Goal: Task Accomplishment & Management: Use online tool/utility

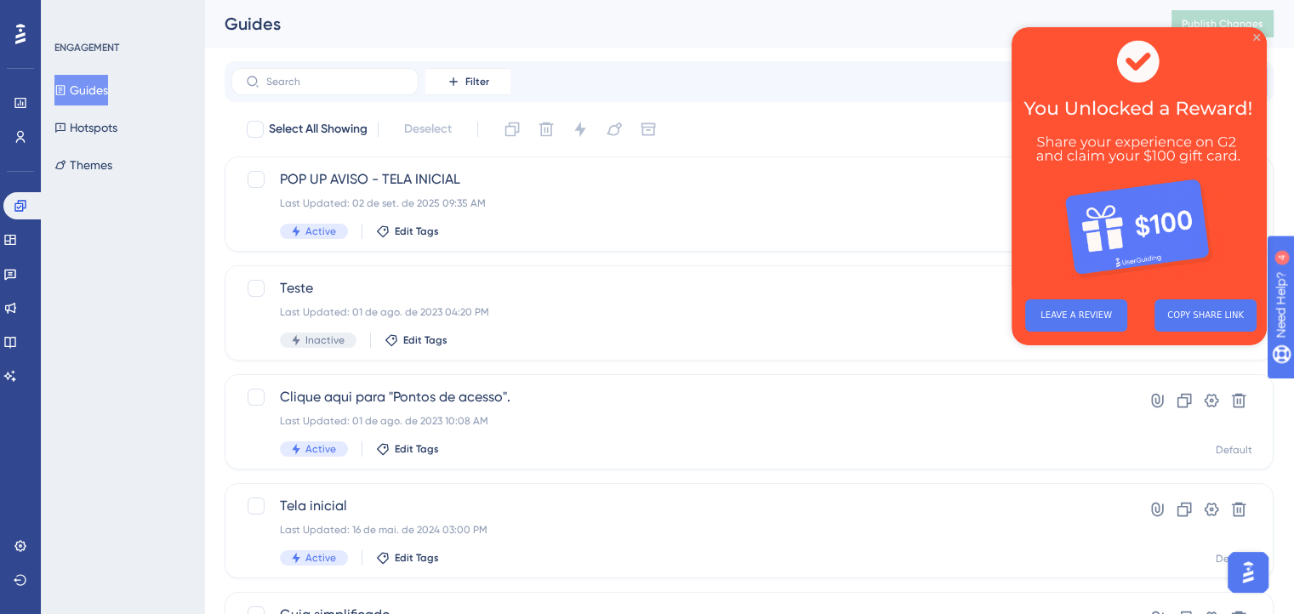
click at [1255, 34] on icon "Close Preview" at bounding box center [1257, 37] width 7 height 7
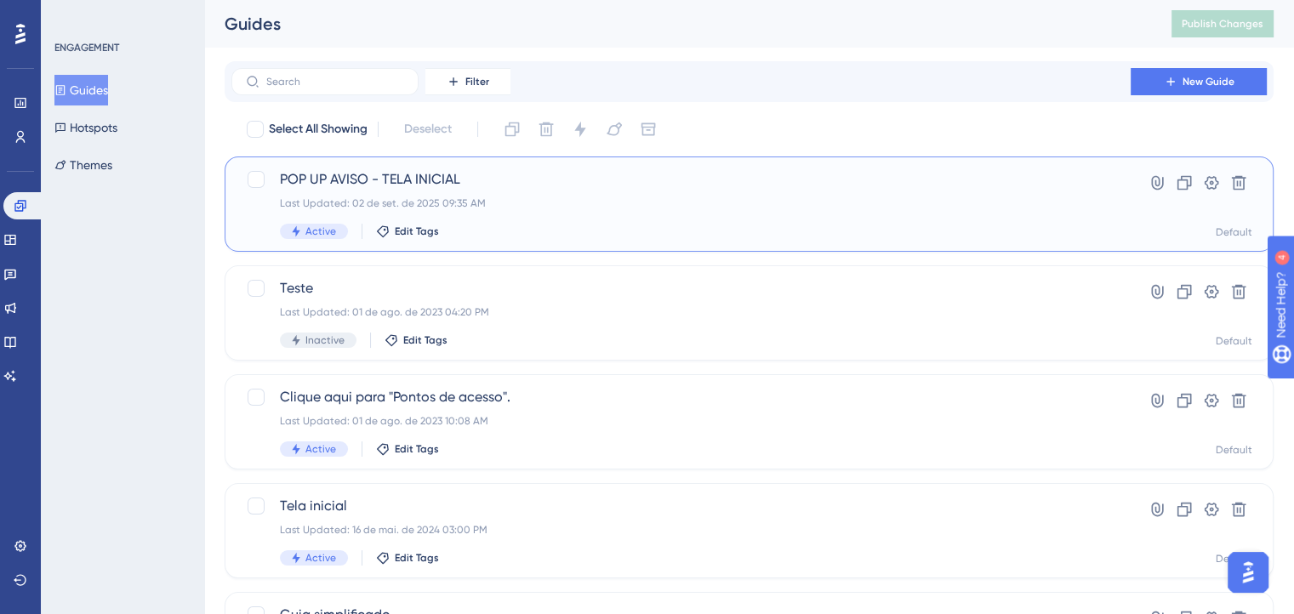
click at [537, 189] on span "POP UP AVISO - TELA INICIAL" at bounding box center [681, 179] width 803 height 20
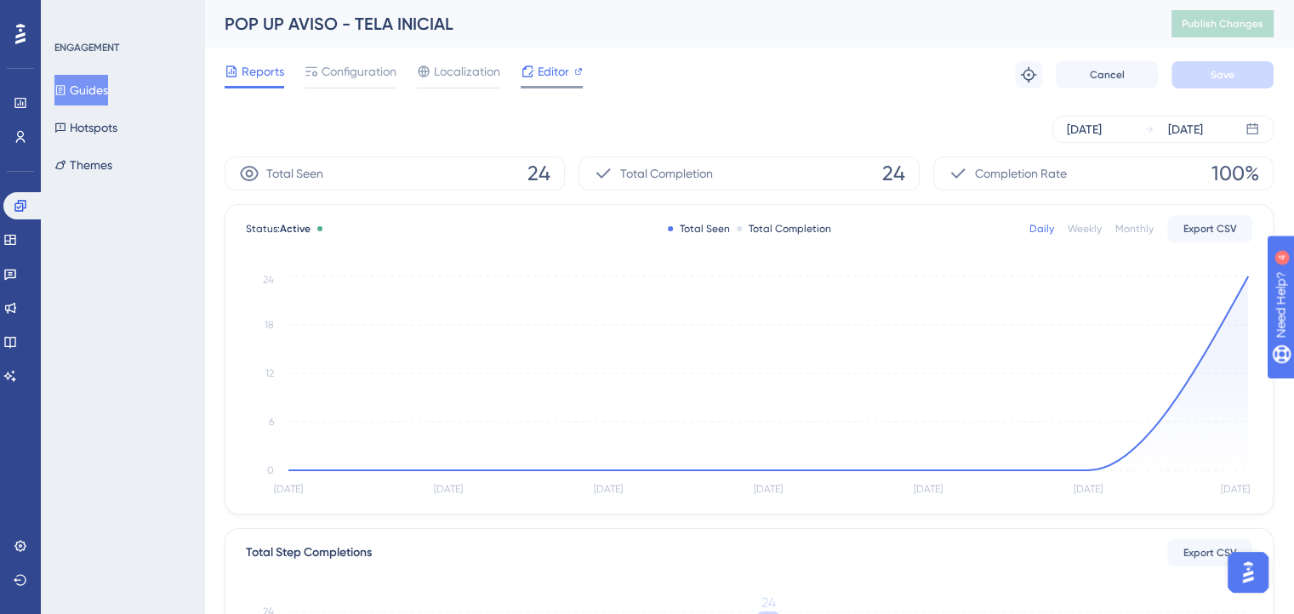
click at [545, 72] on span "Editor" at bounding box center [553, 71] width 31 height 20
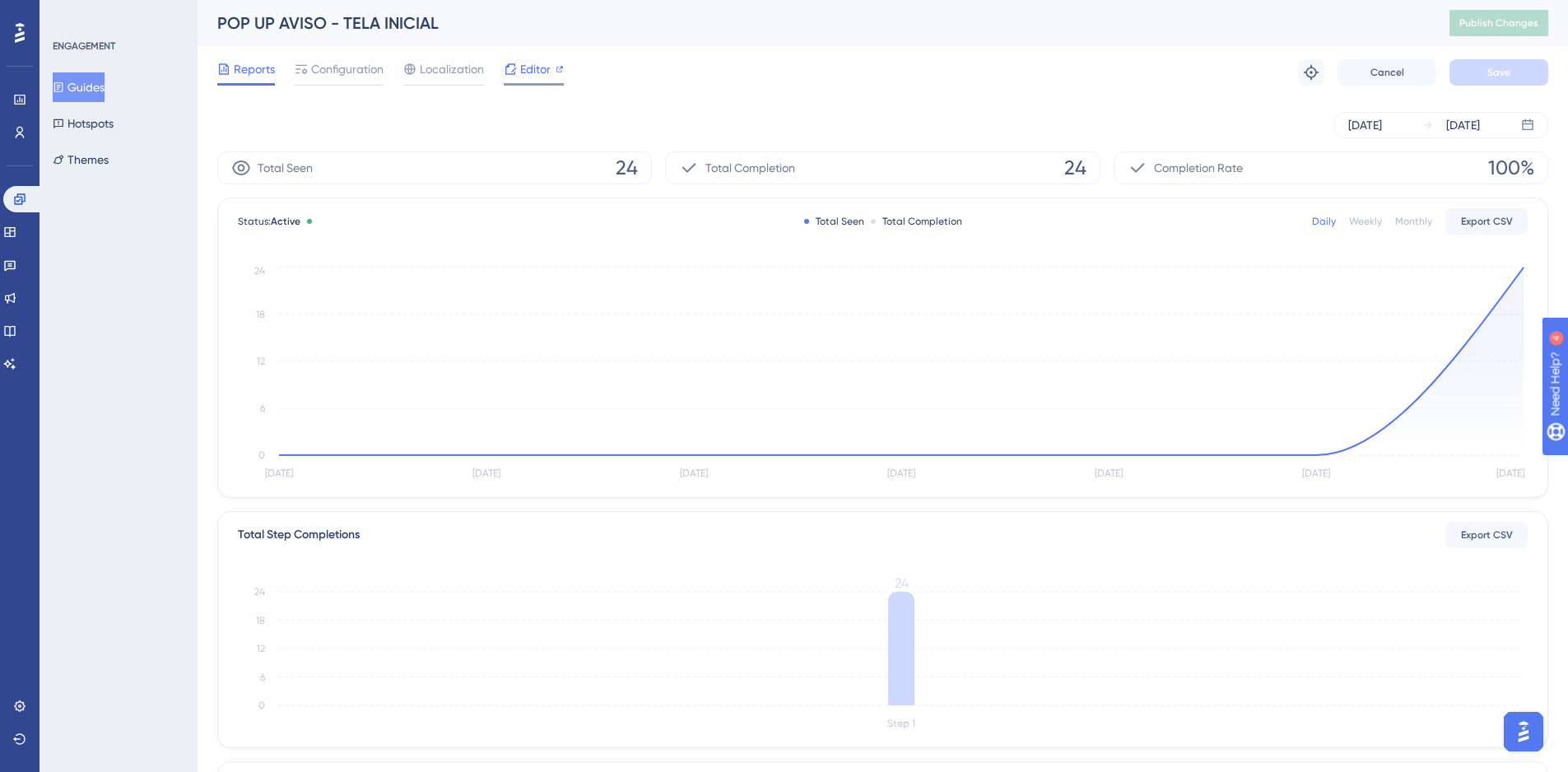
click at [535, 72] on span "Editor" at bounding box center [535, 69] width 30 height 19
click at [1263, 35] on div "POP UP AVISO - TELA INICIAL Publish Changes" at bounding box center [882, 23] width 1371 height 46
click at [1147, 36] on div "POP UP AVISO - TELA INICIAL Publish Changes" at bounding box center [882, 23] width 1371 height 46
click at [1263, 26] on span "Publish Changes" at bounding box center [1499, 23] width 79 height 14
